Goal: Find contact information: Find contact information

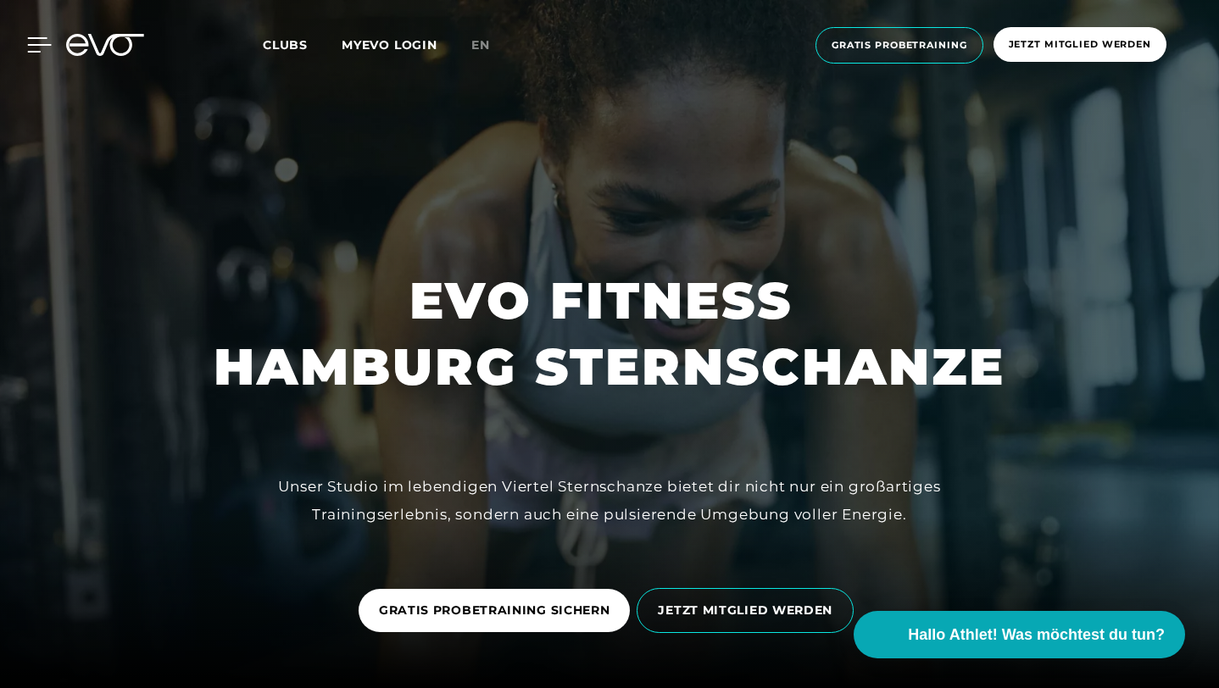
click at [37, 42] on icon at bounding box center [39, 44] width 25 height 15
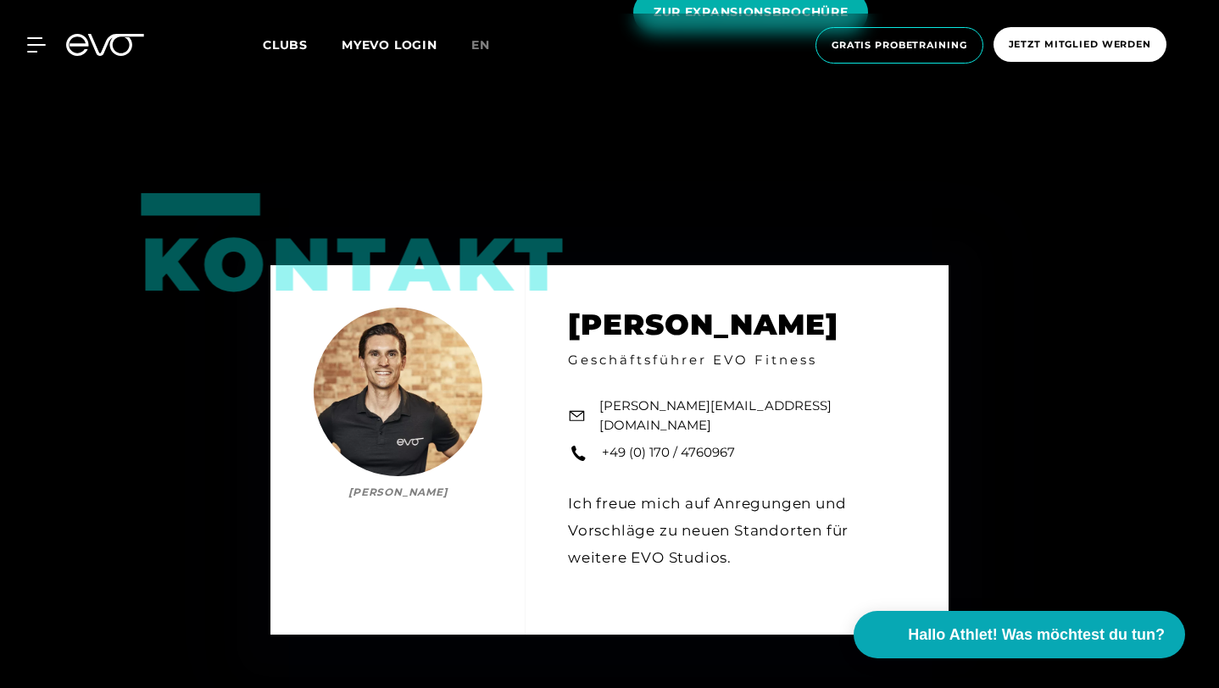
scroll to position [2540, 0]
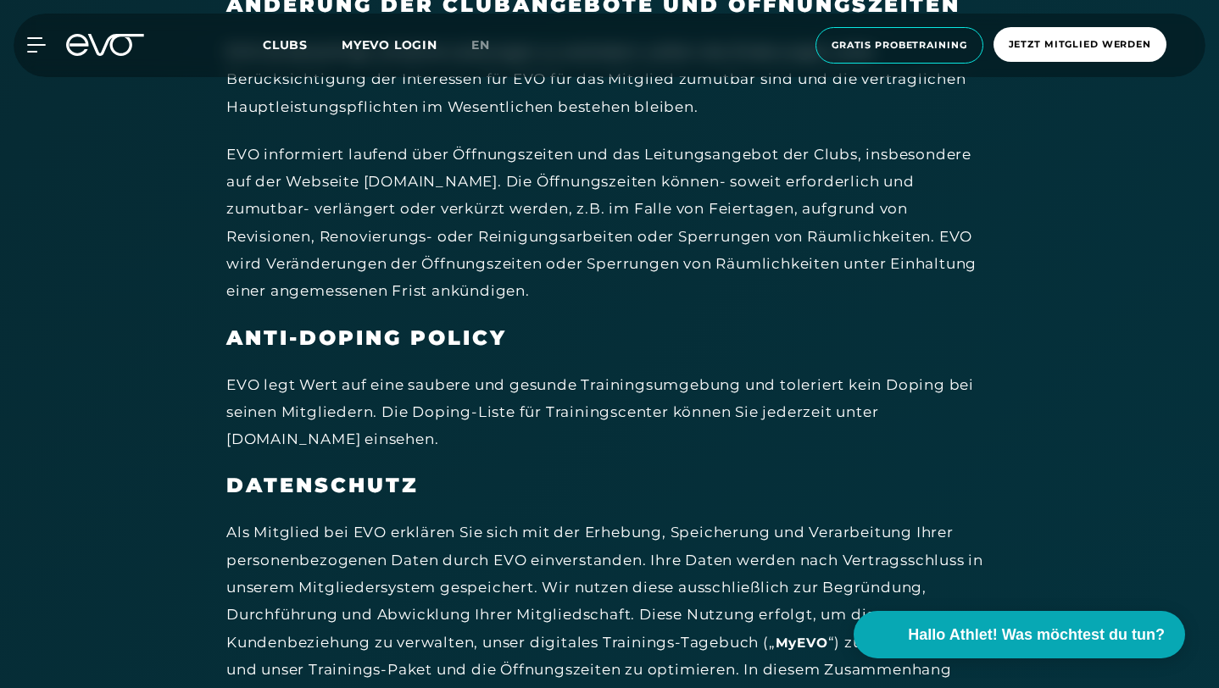
scroll to position [8605, 0]
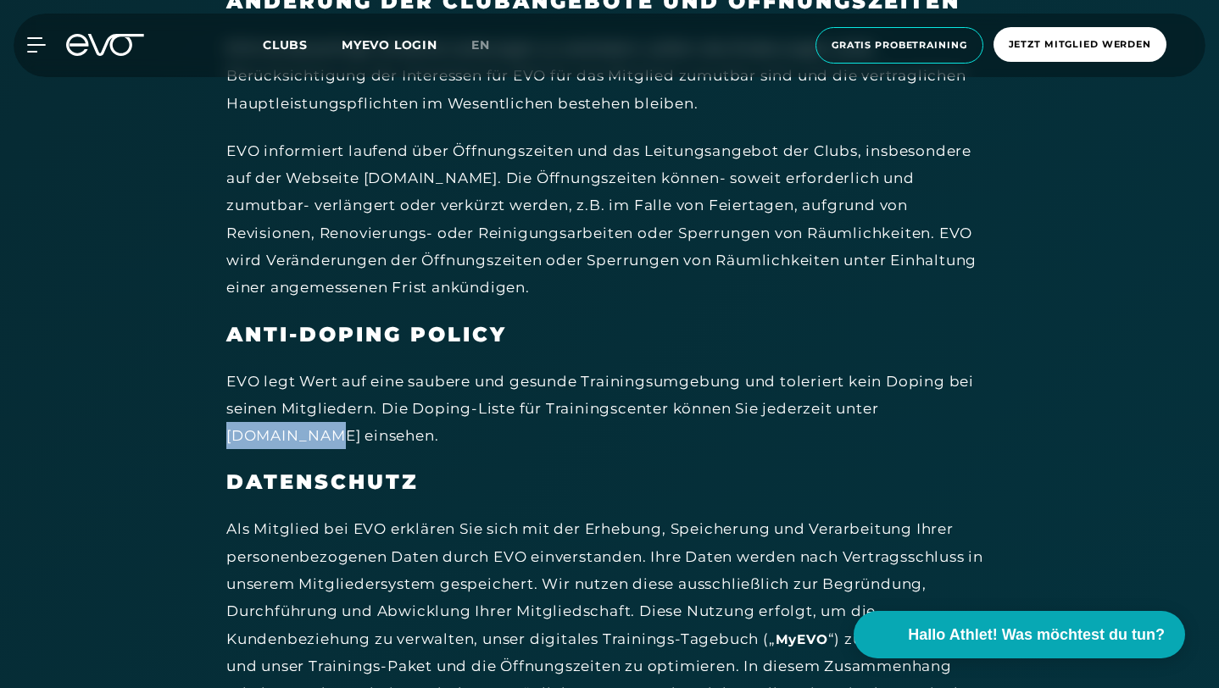
drag, startPoint x: 108, startPoint y: 409, endPoint x: 214, endPoint y: 410, distance: 106.0
click at [226, 410] on div "EVO legt Wert auf eine saubere und gesunde Trainingsumgebung und toleriert kein…" at bounding box center [607, 409] width 763 height 82
copy div "[DOMAIN_NAME]"
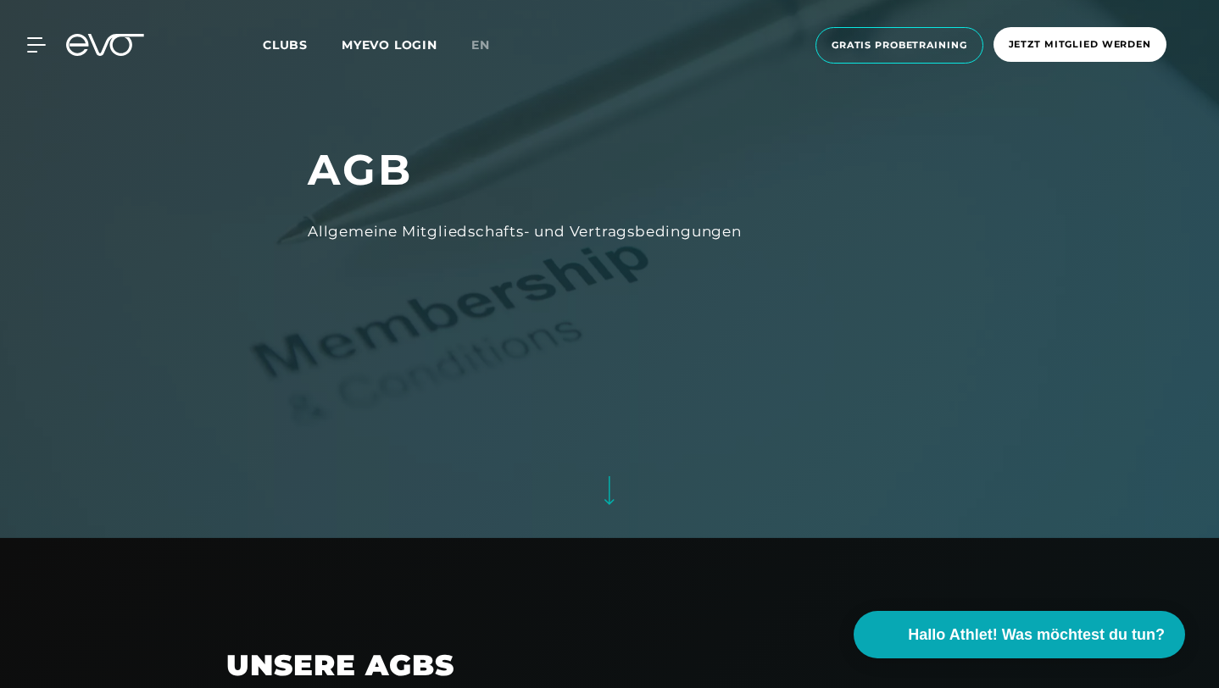
scroll to position [0, 0]
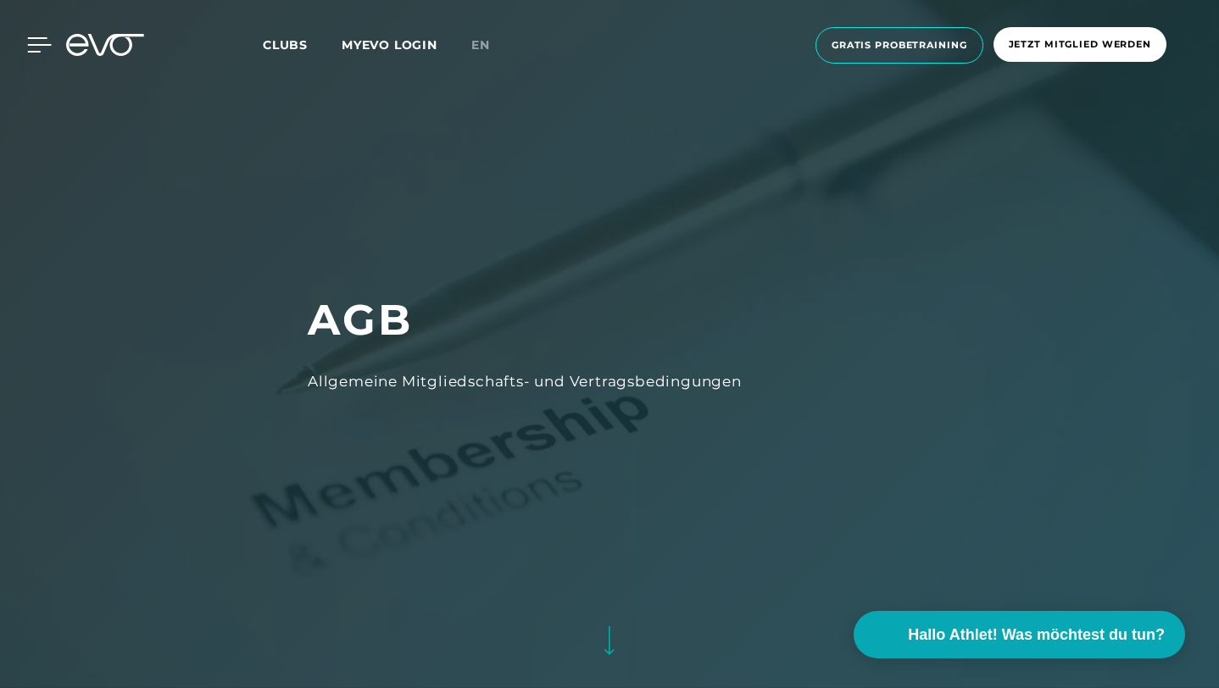
click at [39, 43] on icon at bounding box center [39, 44] width 25 height 15
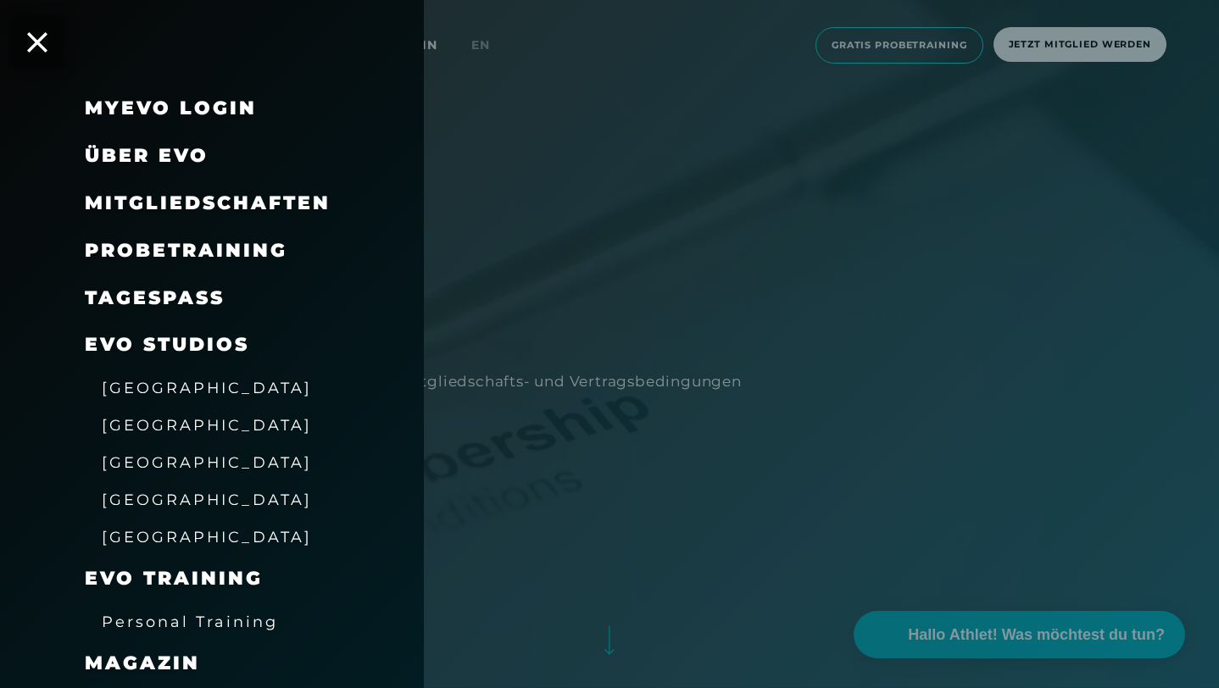
scroll to position [141, 0]
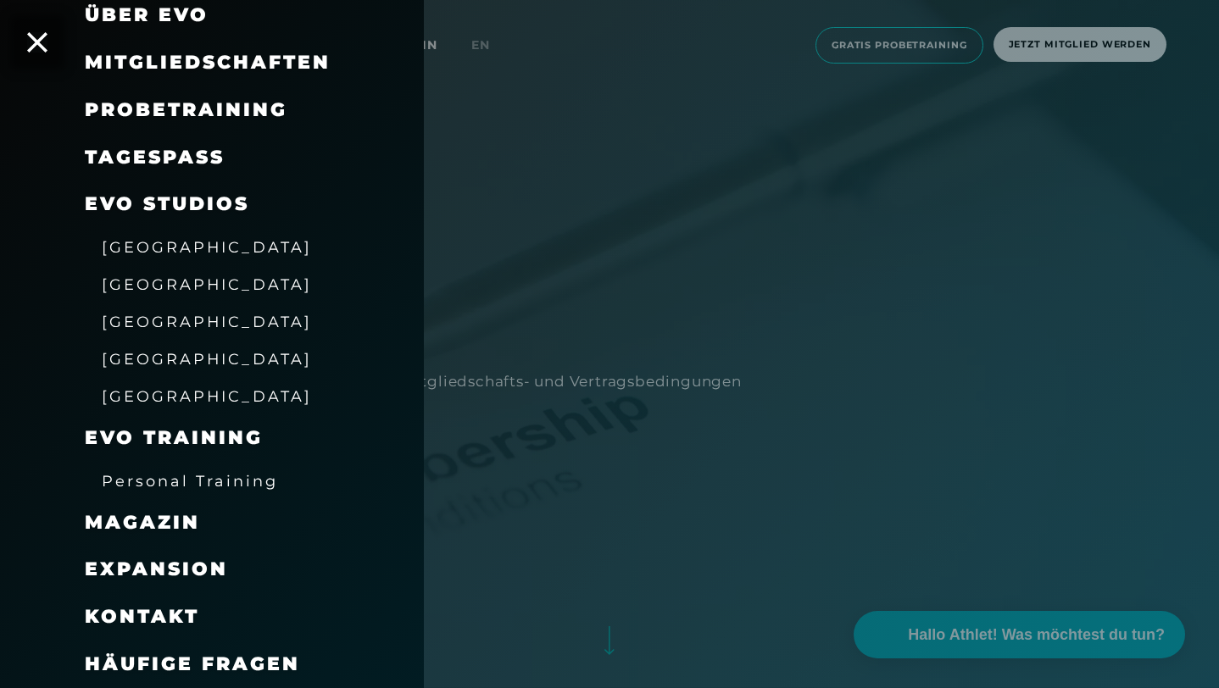
click at [194, 526] on span "Magazin" at bounding box center [142, 522] width 115 height 23
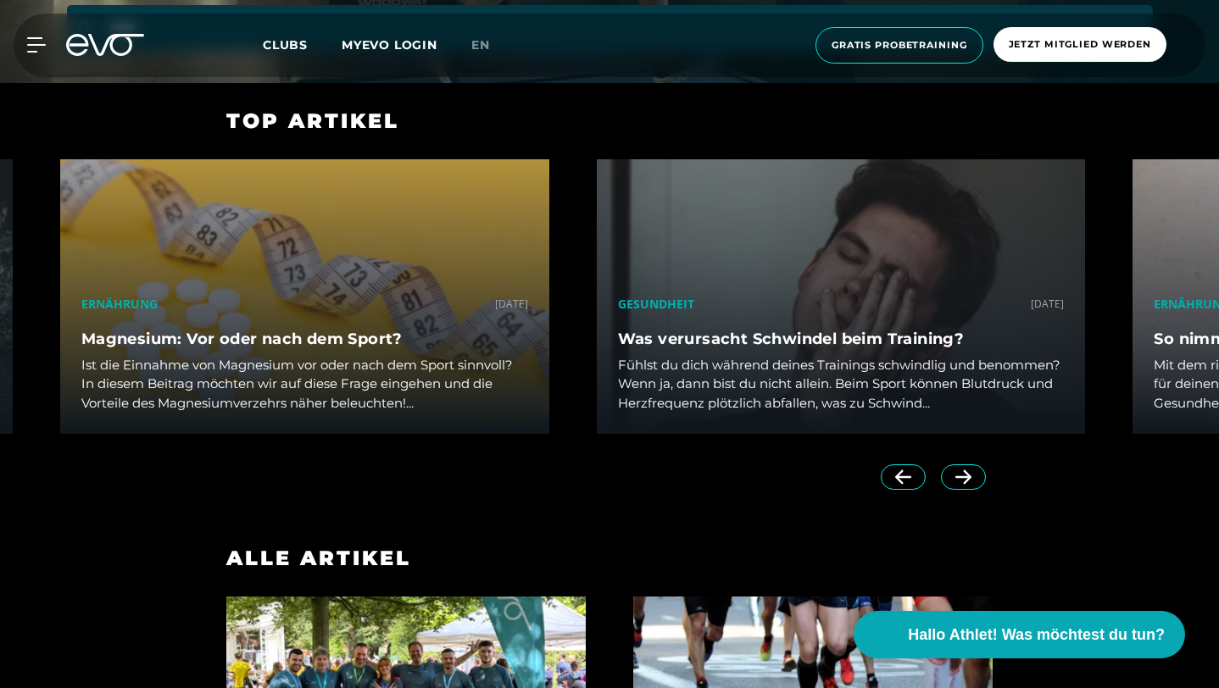
scroll to position [470, 0]
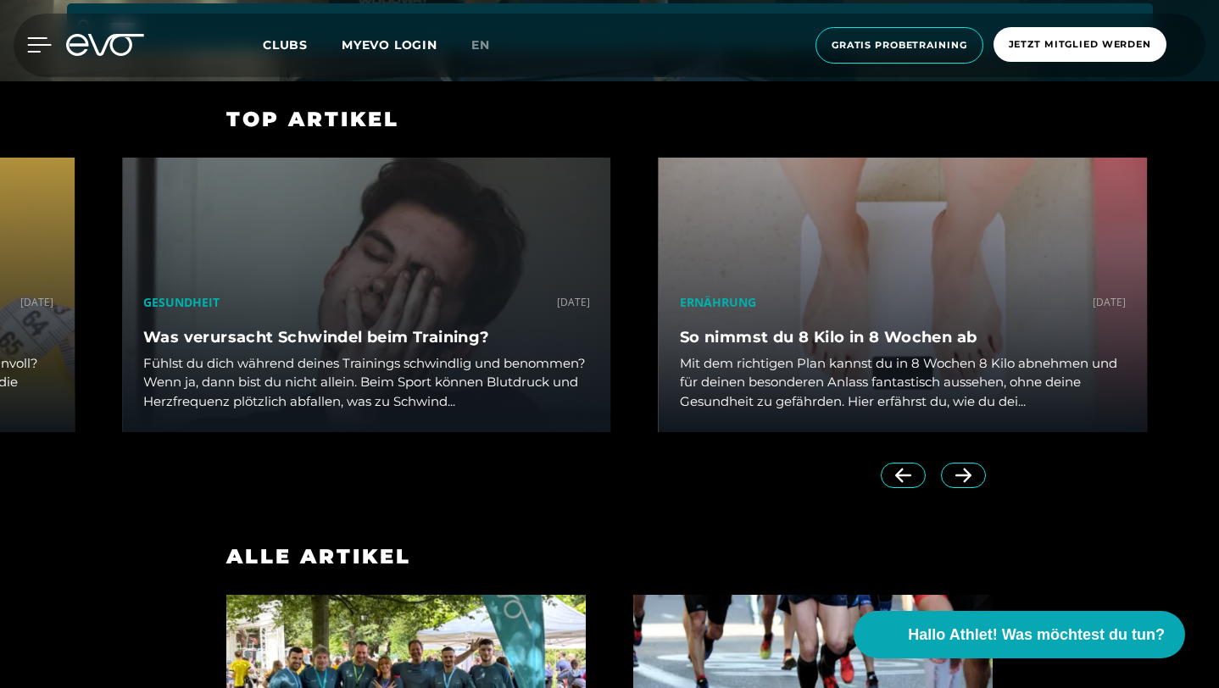
click at [26, 50] on div at bounding box center [26, 44] width 51 height 15
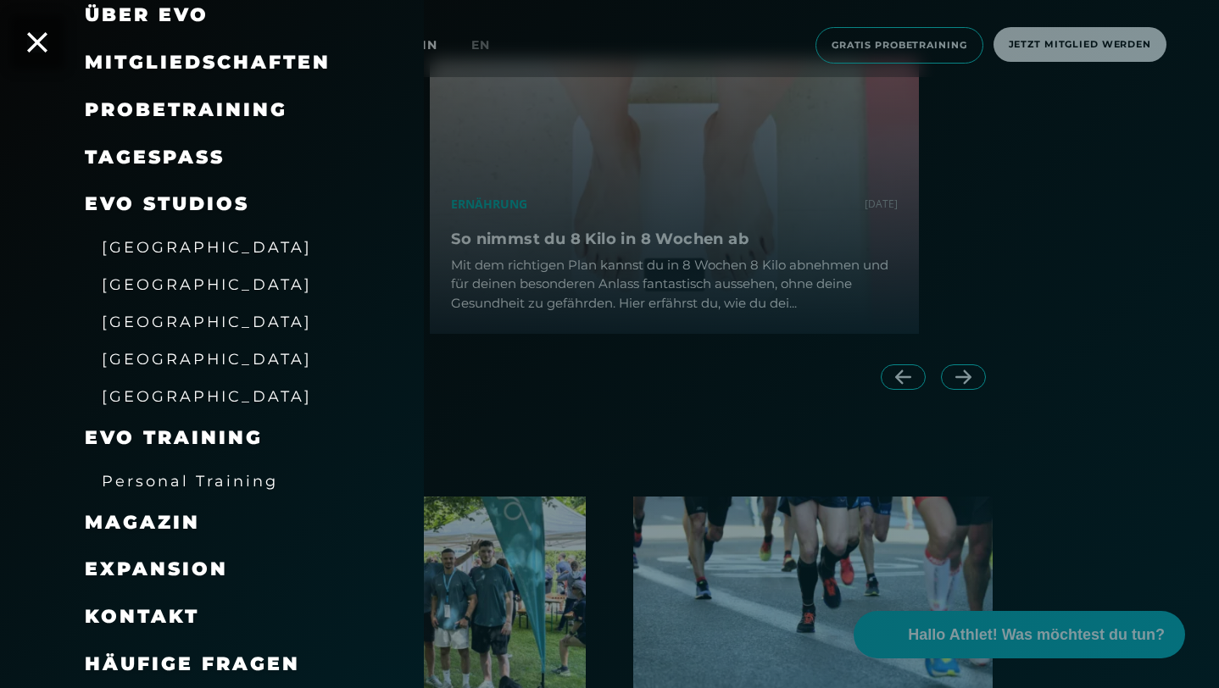
scroll to position [600, 0]
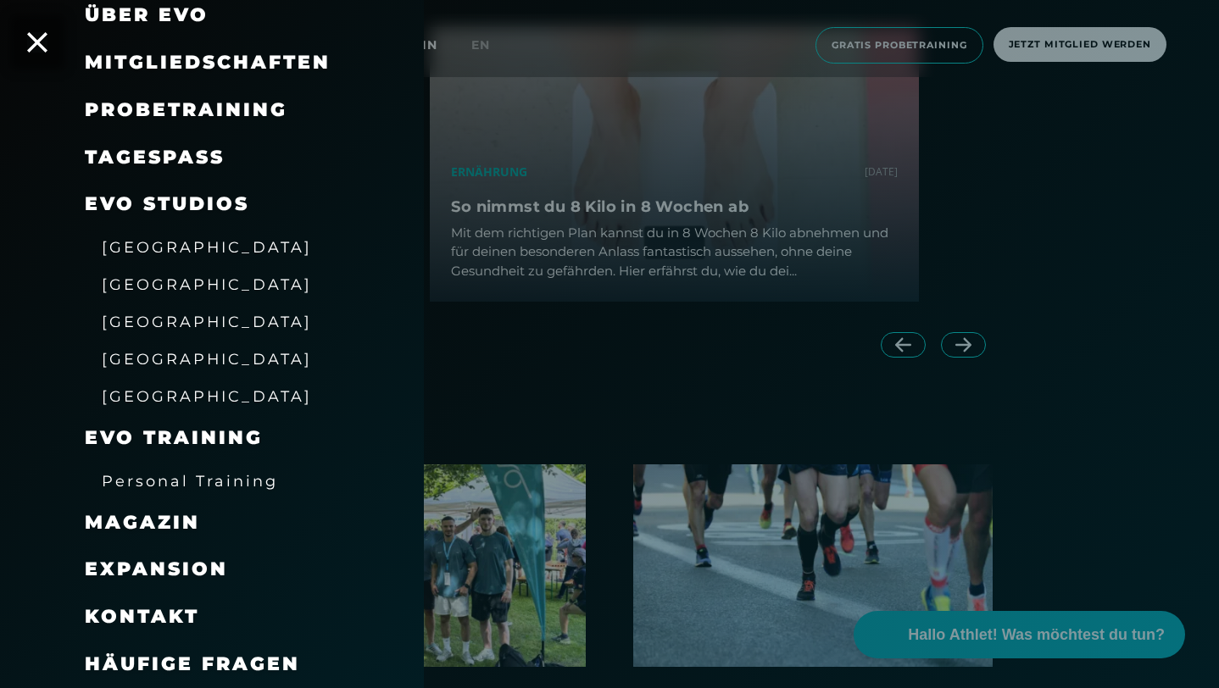
click at [153, 621] on span "Kontakt" at bounding box center [142, 616] width 114 height 23
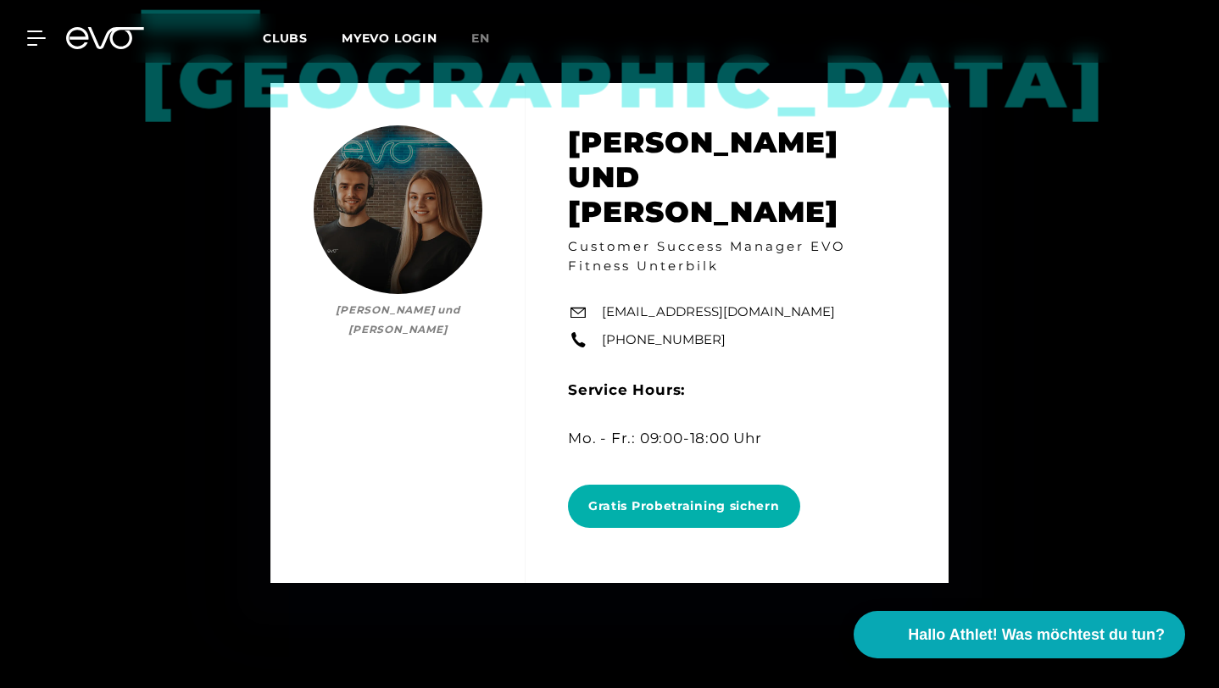
scroll to position [2809, 0]
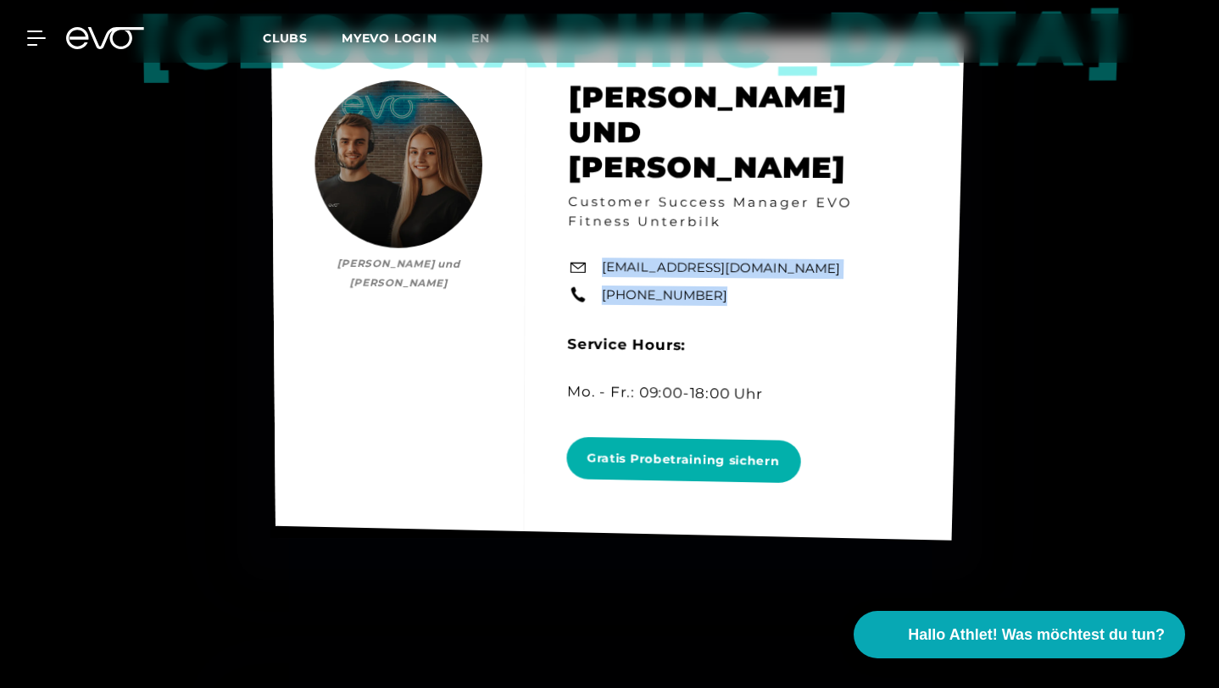
drag, startPoint x: 600, startPoint y: 233, endPoint x: 721, endPoint y: 275, distance: 128.1
click at [721, 275] on div "Düsseldorf [PERSON_NAME] und [PERSON_NAME] und [PERSON_NAME] Customer Success M…" at bounding box center [617, 288] width 693 height 505
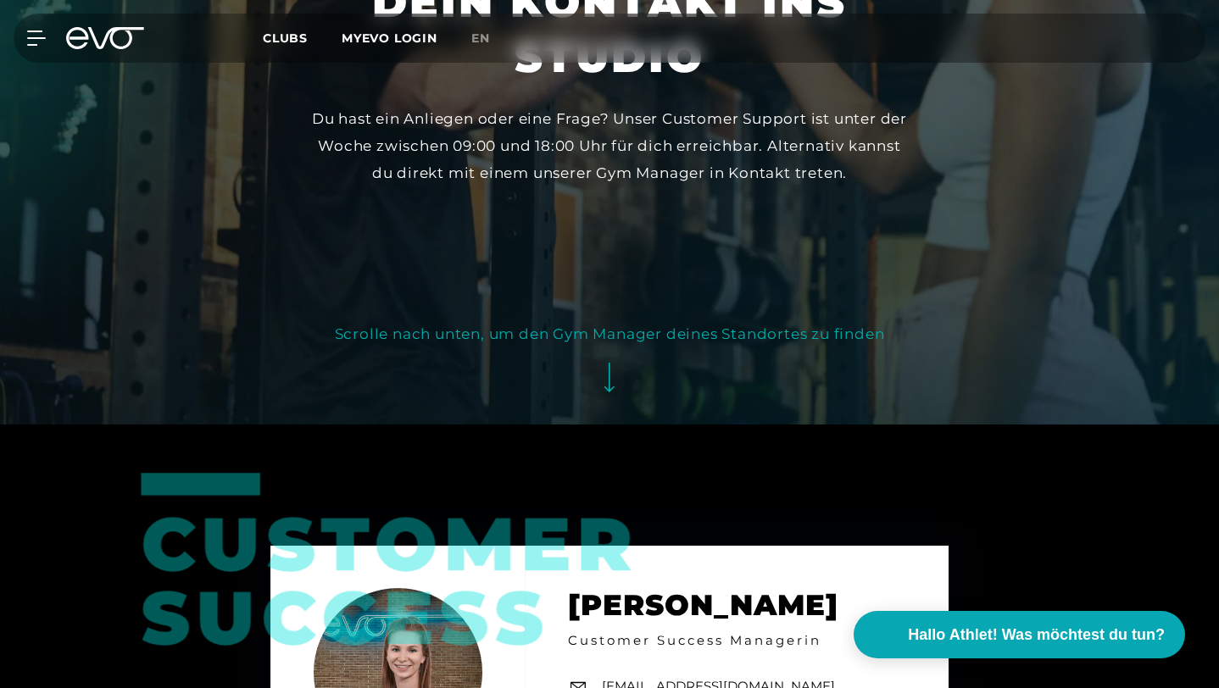
scroll to position [0, 0]
